Goal: Transaction & Acquisition: Download file/media

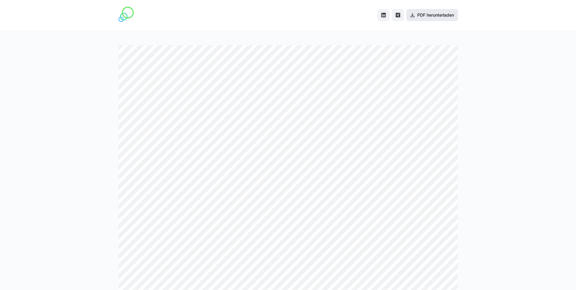
click at [433, 12] on span "PDF herunterladen" at bounding box center [436, 15] width 39 height 6
click at [430, 15] on span "PDF herunterladen" at bounding box center [436, 15] width 39 height 6
click at [434, 14] on span "PDF herunterladen" at bounding box center [436, 15] width 39 height 6
click at [431, 18] on span "PDF herunterladen" at bounding box center [436, 15] width 39 height 6
click at [424, 13] on span "PDF herunterladen" at bounding box center [436, 15] width 39 height 6
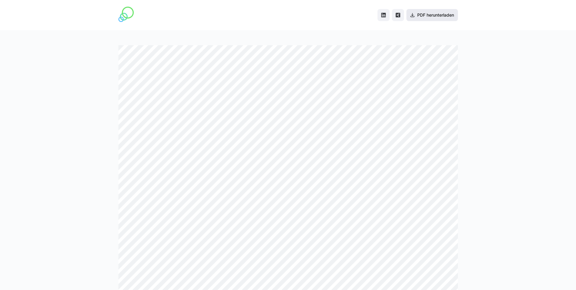
click at [433, 16] on span "PDF herunterladen" at bounding box center [436, 15] width 39 height 6
